Goal: Information Seeking & Learning: Learn about a topic

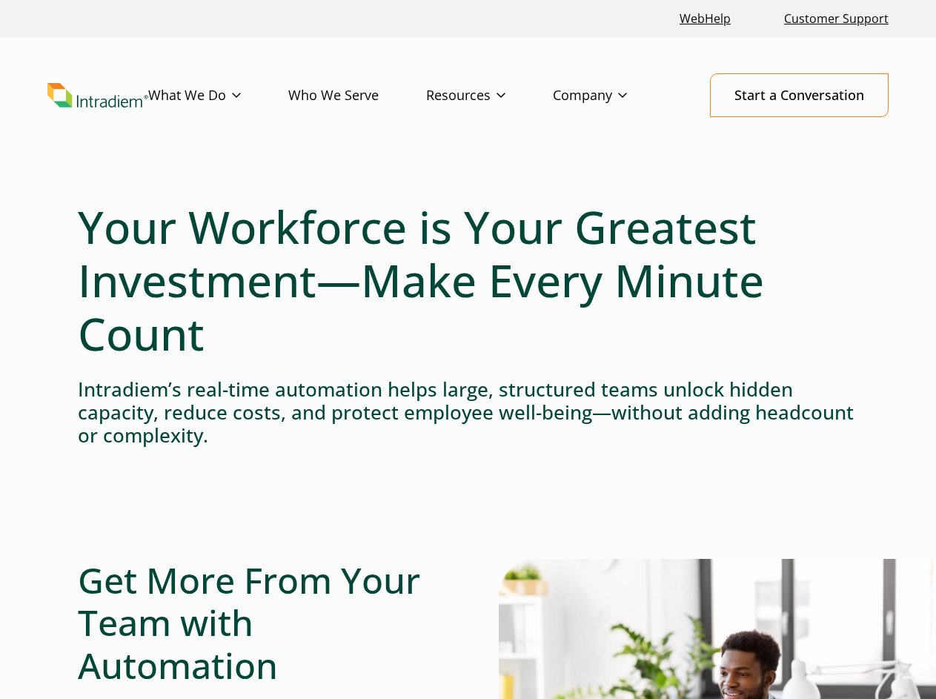
click at [468, 349] on h1 "Your Workforce is Your Greatest Investment—Make Every Minute Count" at bounding box center [468, 280] width 781 height 160
